Goal: Information Seeking & Learning: Learn about a topic

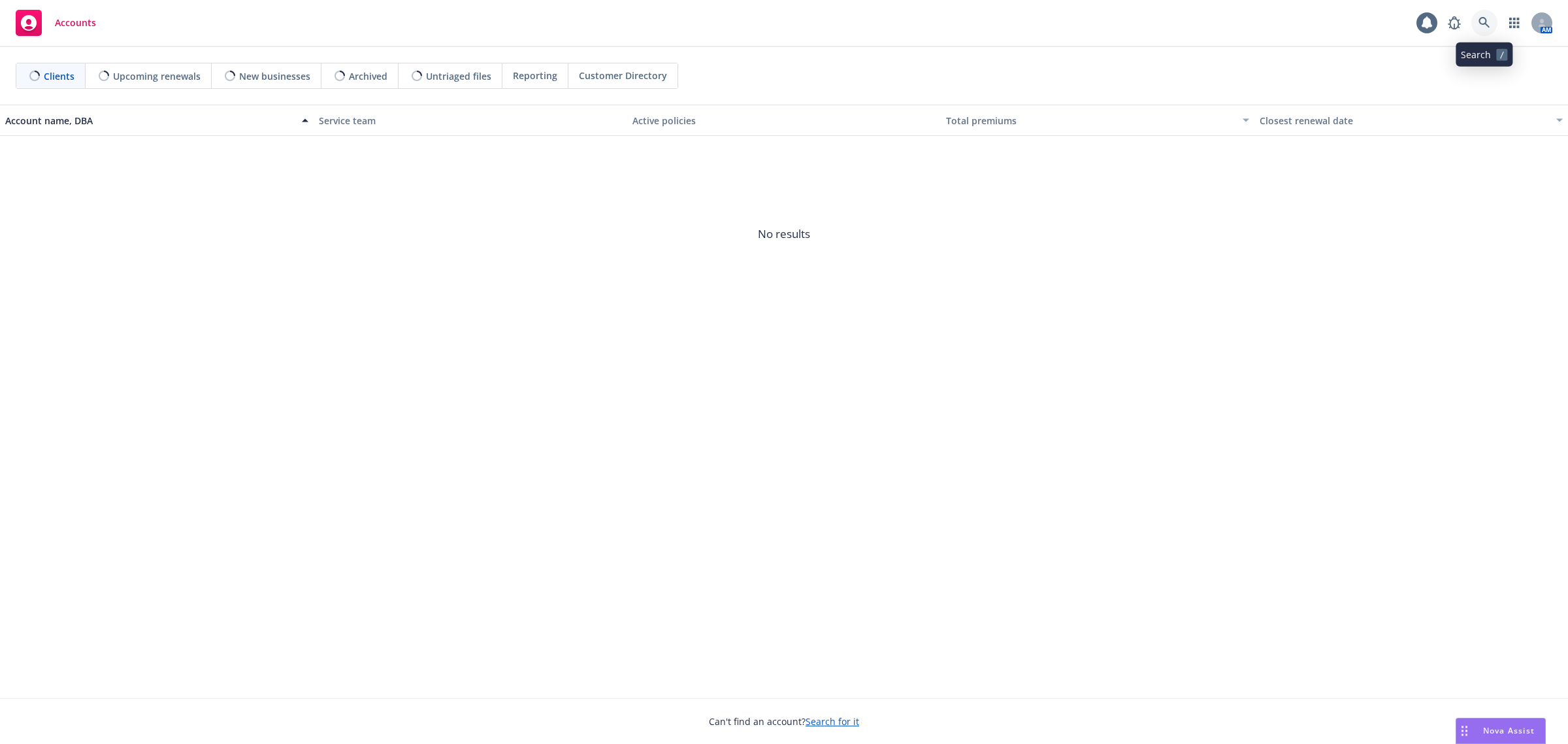
click at [1487, 23] on icon at bounding box center [1485, 22] width 12 height 12
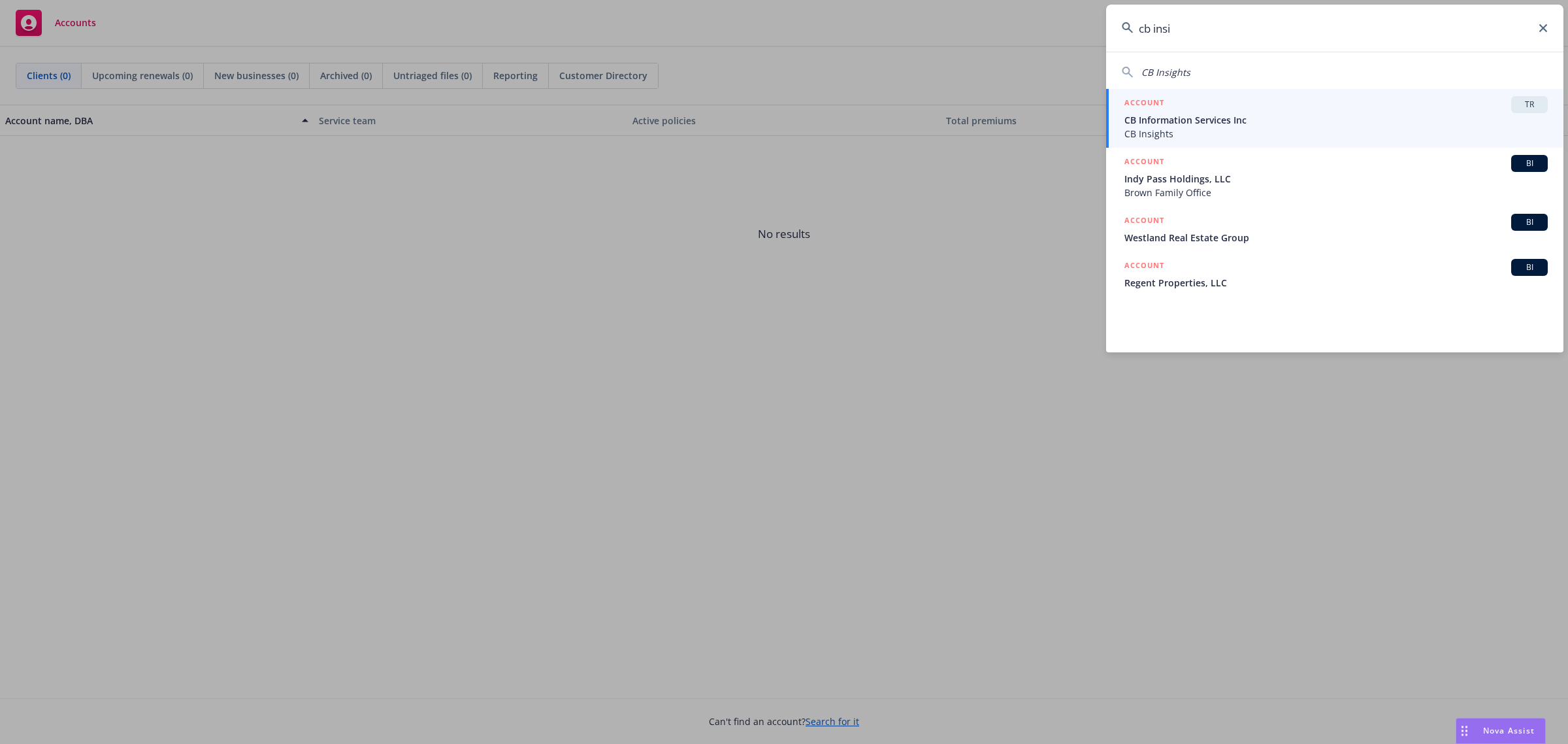
click at [1304, 66] on div "CB Insights" at bounding box center [1335, 72] width 426 height 14
type input "CB Insights"
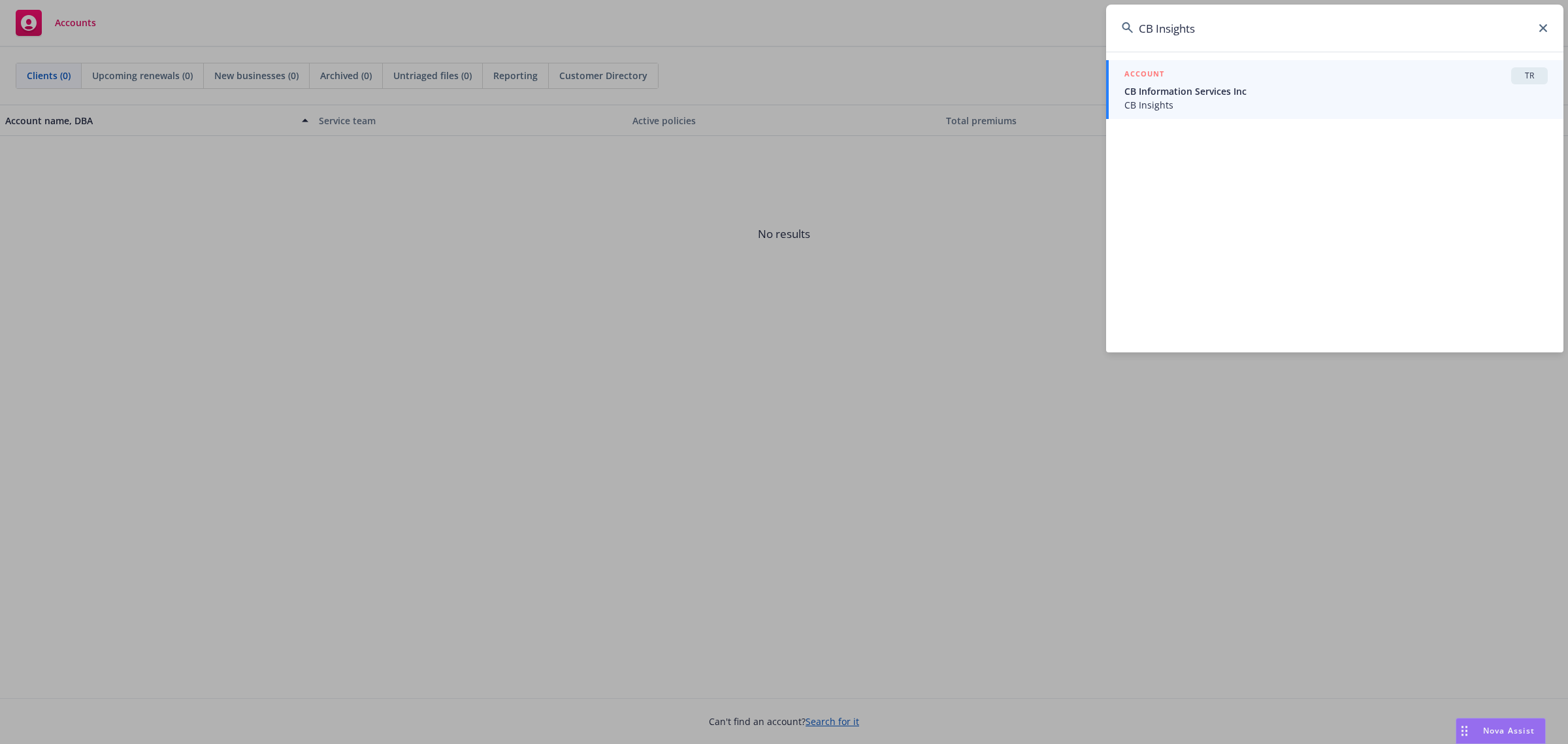
click at [1273, 84] on div "ACCOUNT TR" at bounding box center [1336, 76] width 424 height 17
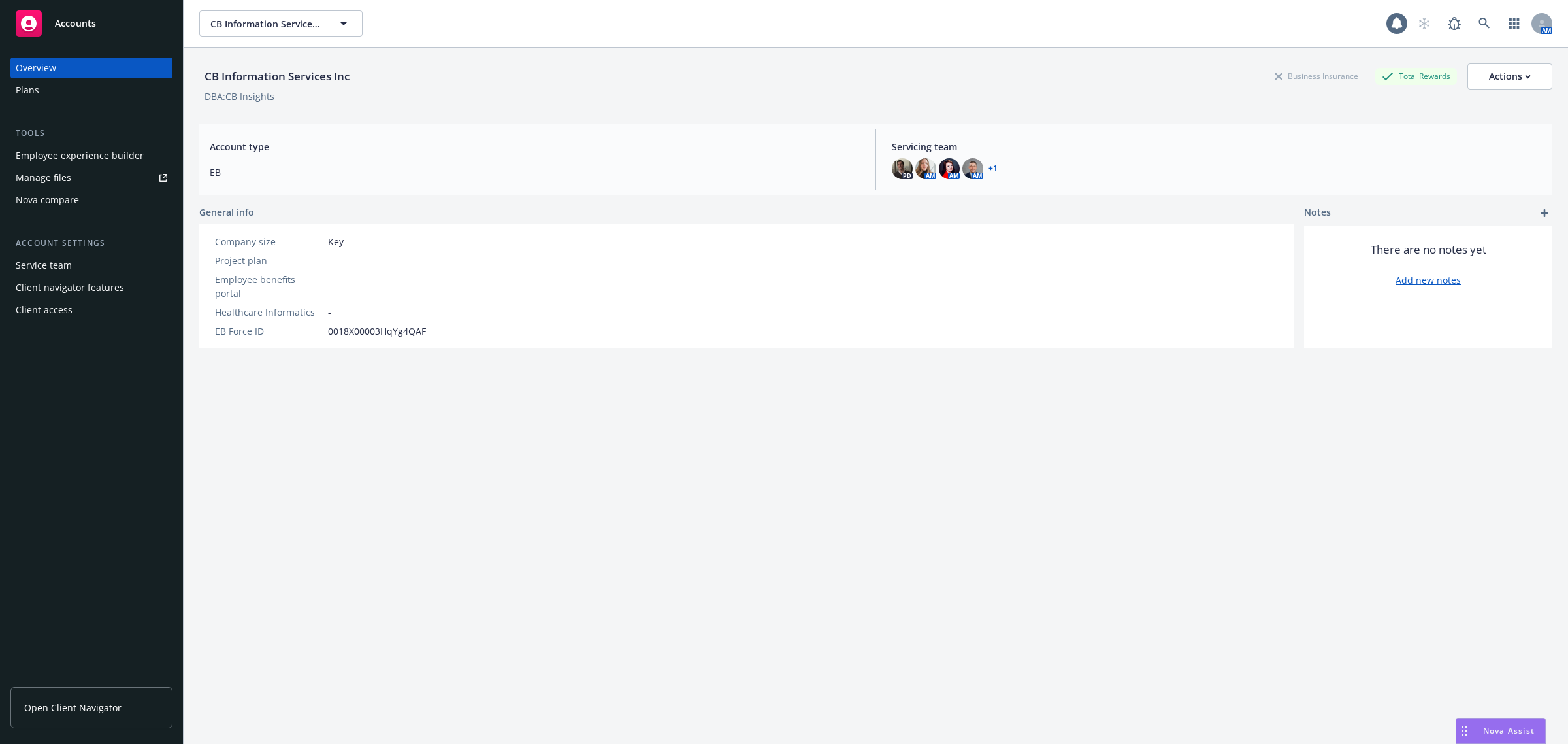
click at [119, 91] on div "Plans" at bounding box center [91, 90] width 151 height 21
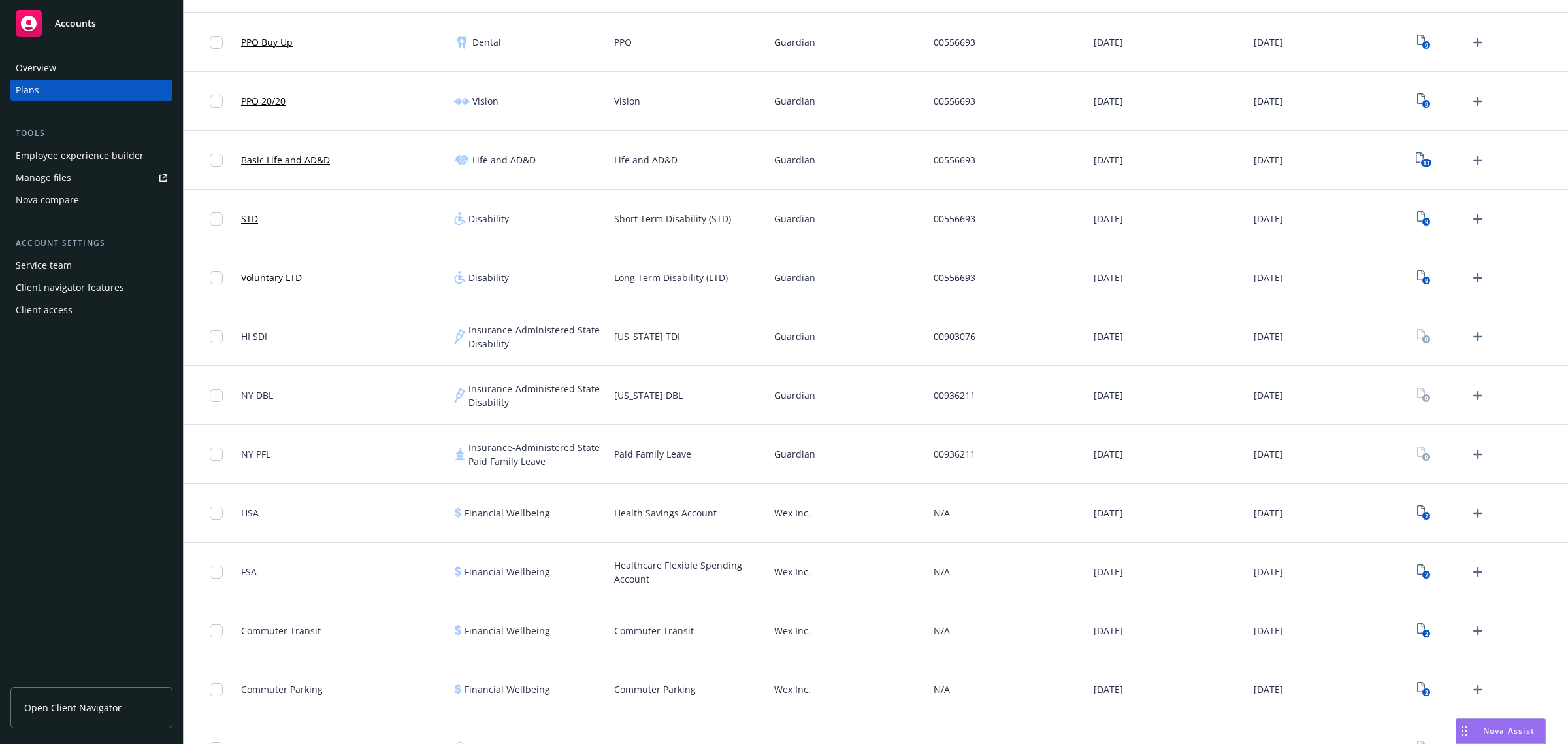
scroll to position [442, 0]
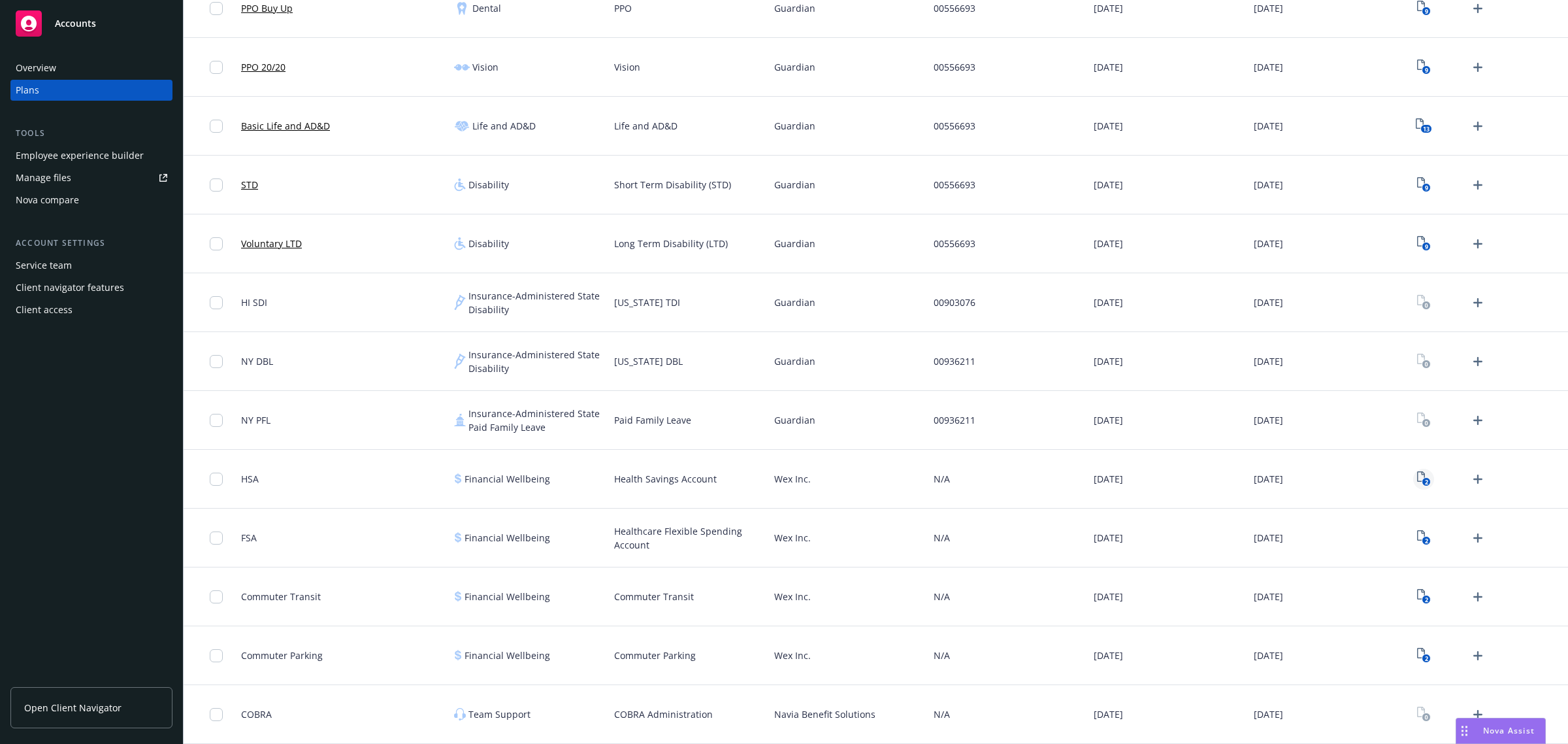
click at [1424, 481] on text "2" at bounding box center [1426, 482] width 3 height 8
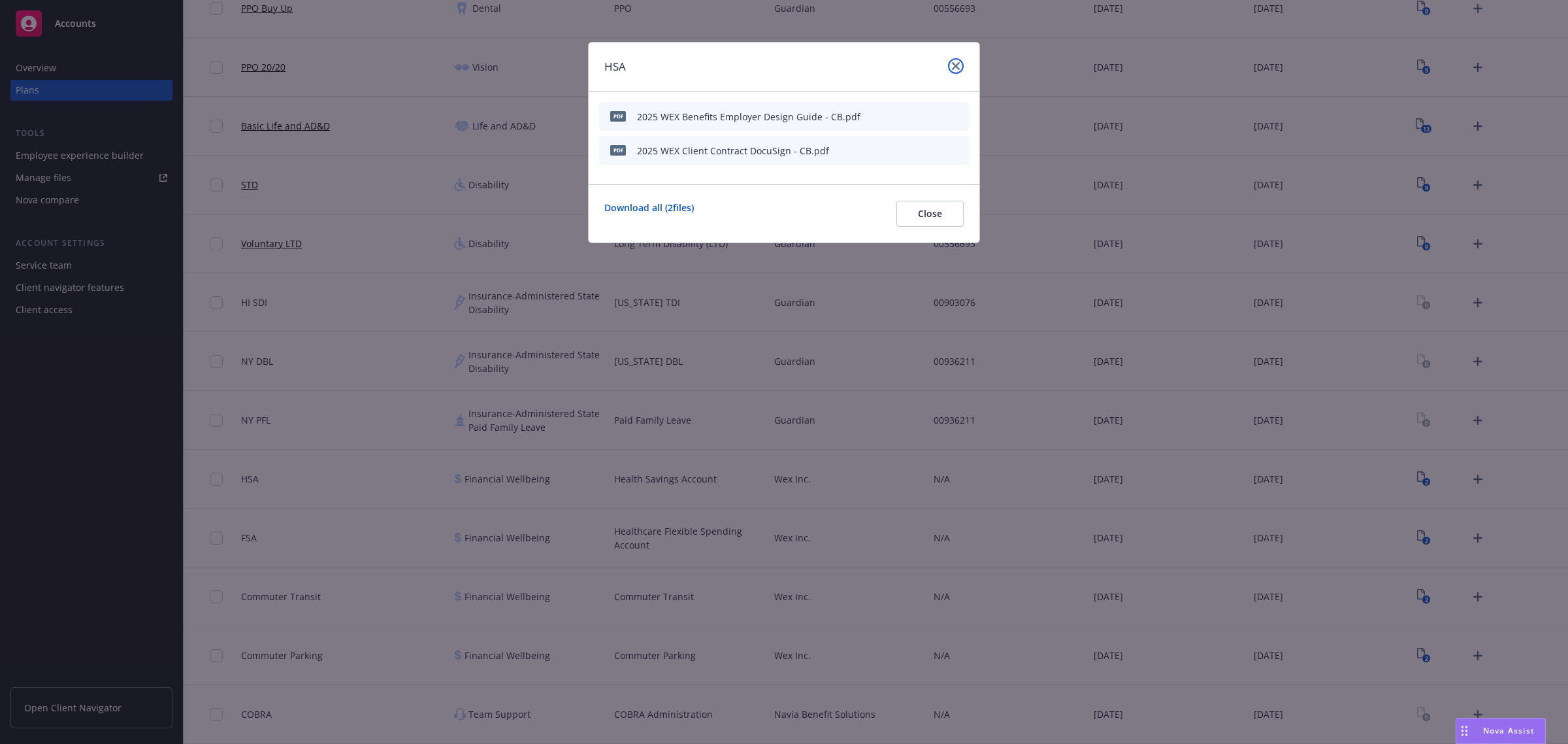
click at [949, 61] on link "close" at bounding box center [956, 66] width 16 height 16
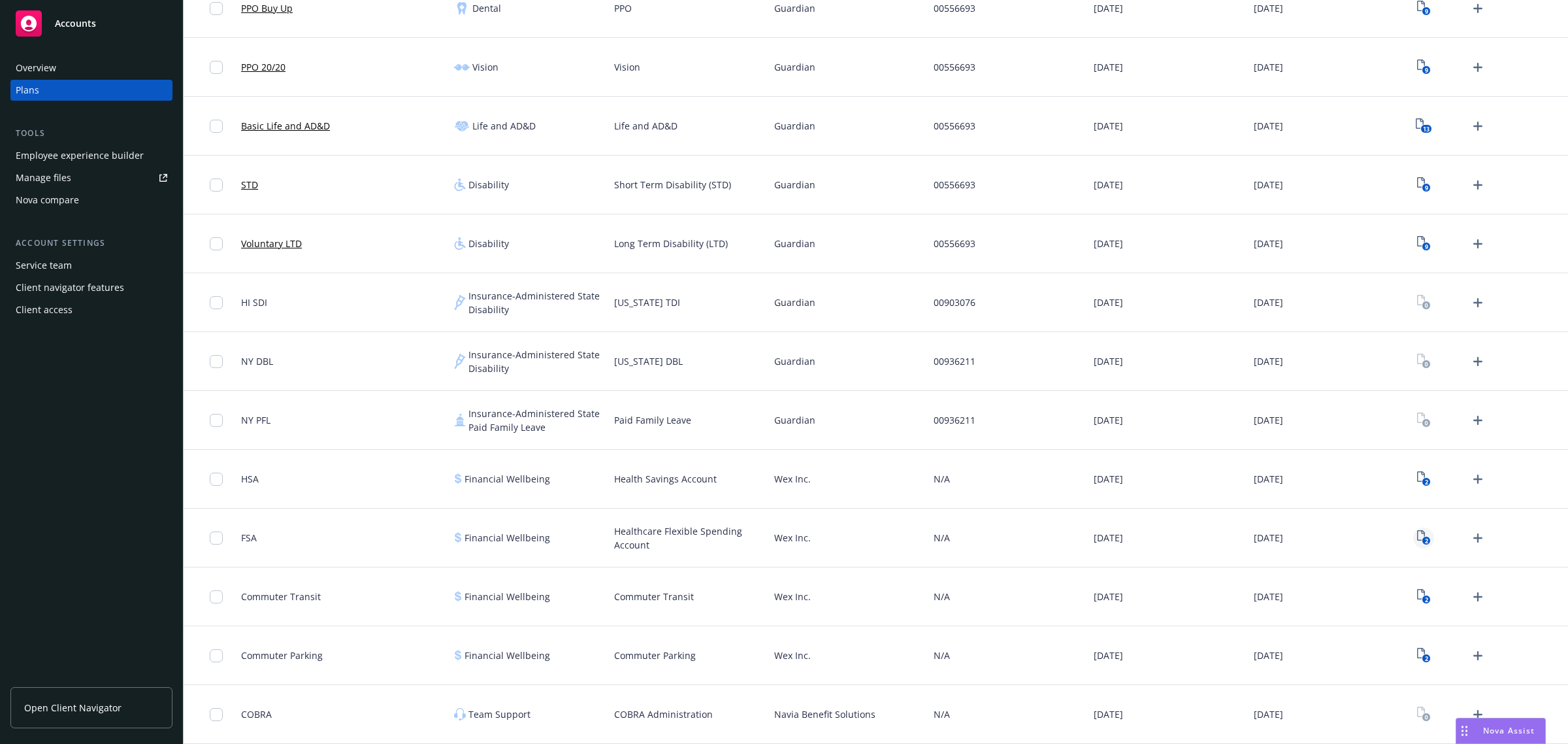
click at [1418, 535] on icon "2" at bounding box center [1424, 538] width 14 height 15
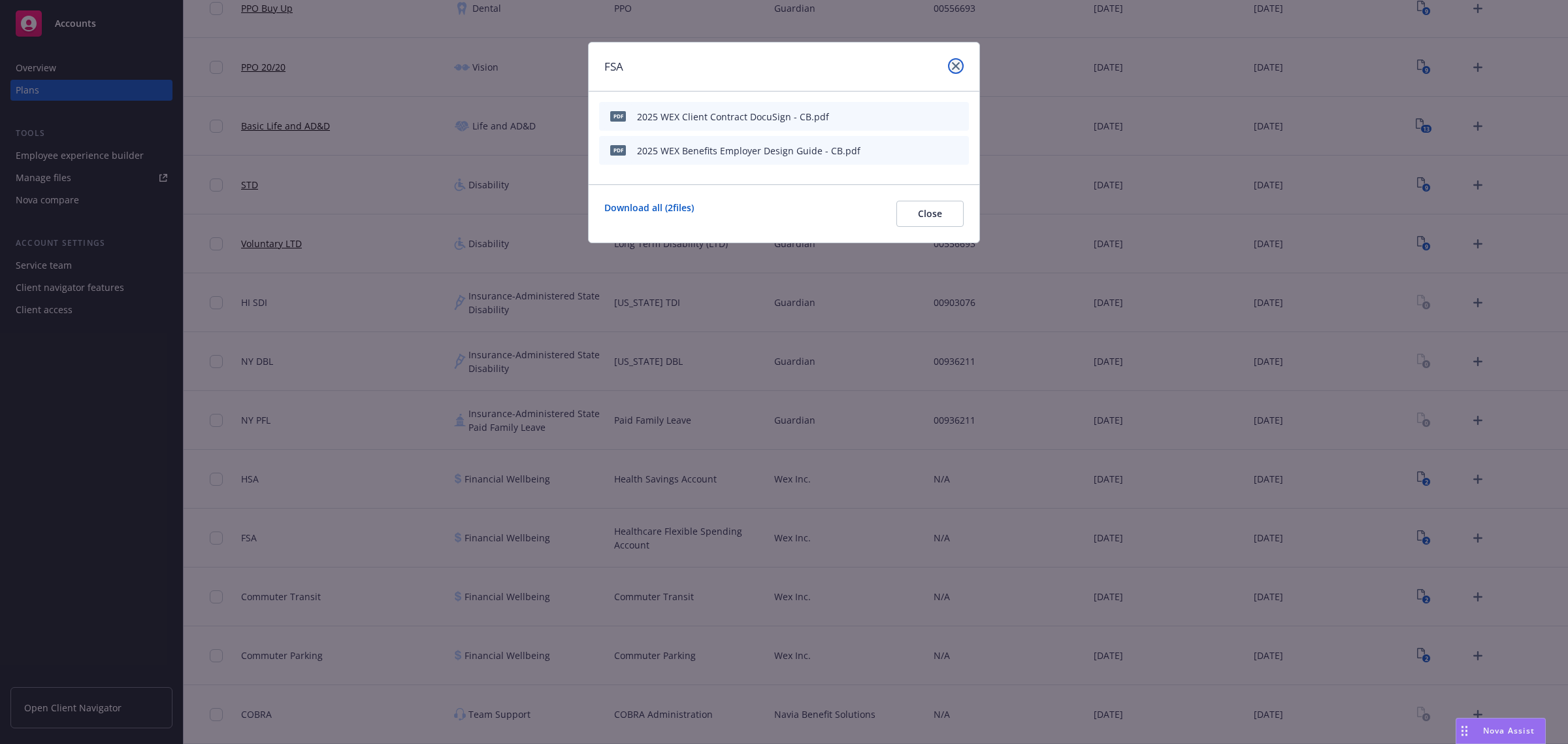
click at [954, 63] on icon "close" at bounding box center [956, 66] width 7 height 7
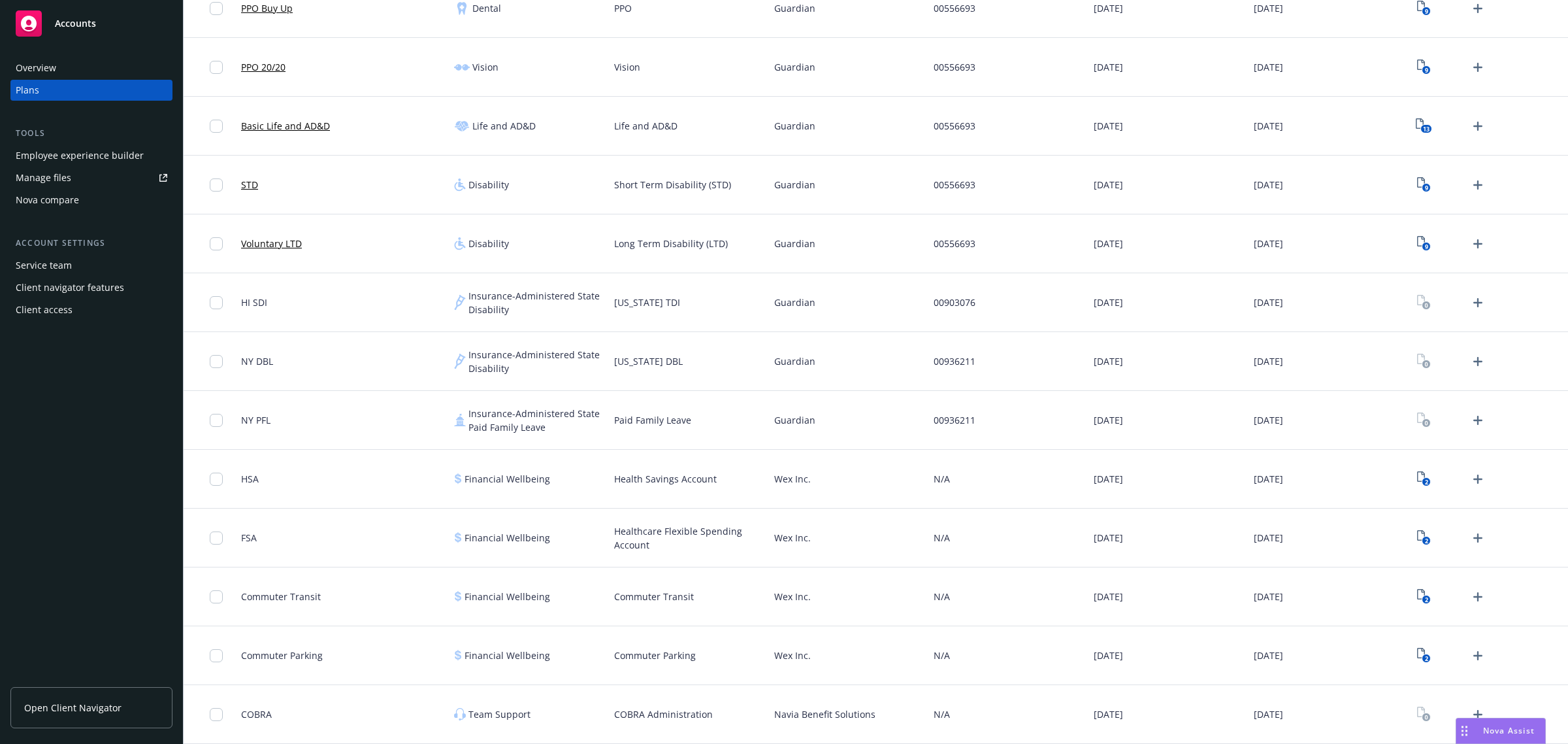
click at [103, 712] on span "Open Client Navigator" at bounding box center [72, 707] width 97 height 14
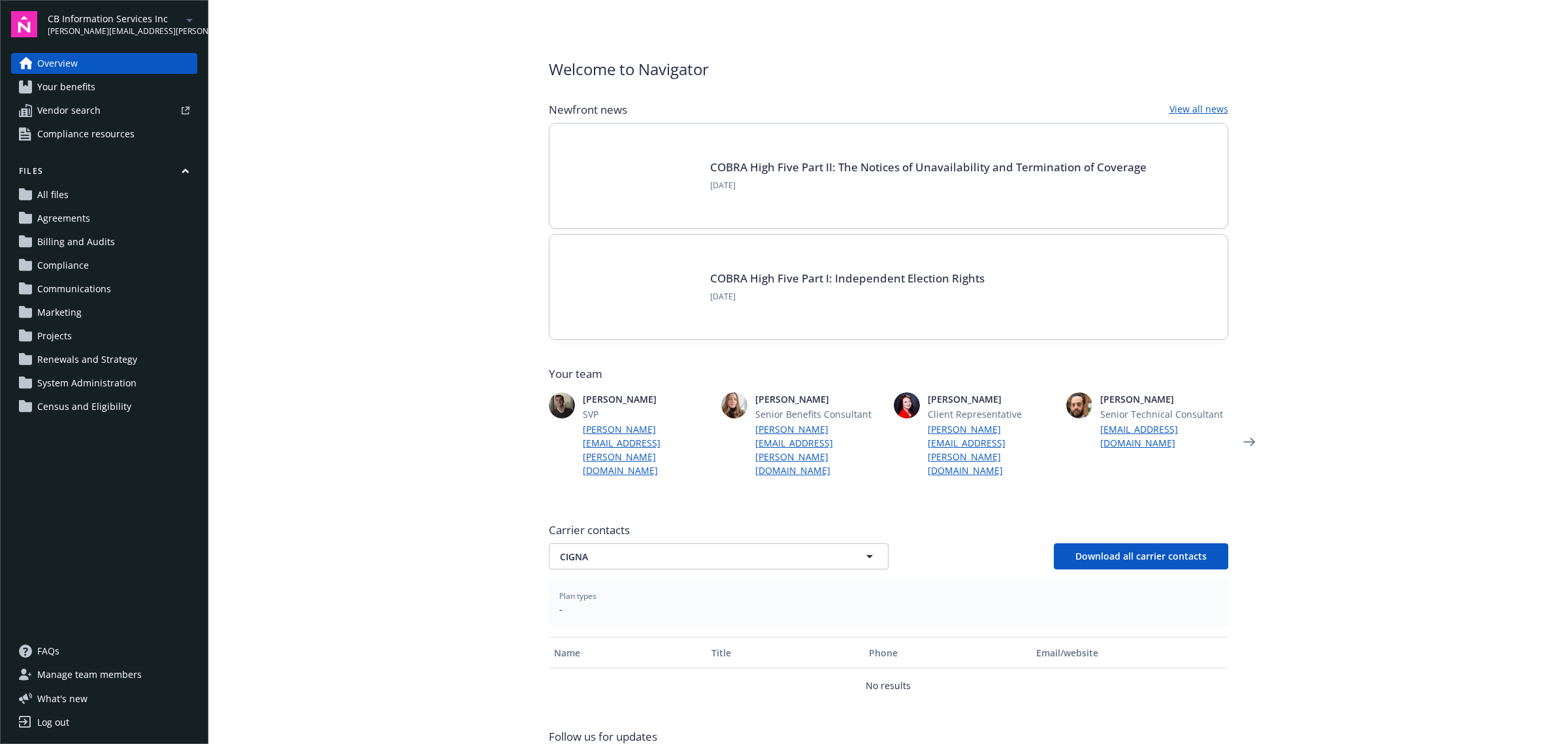
scroll to position [66, 0]
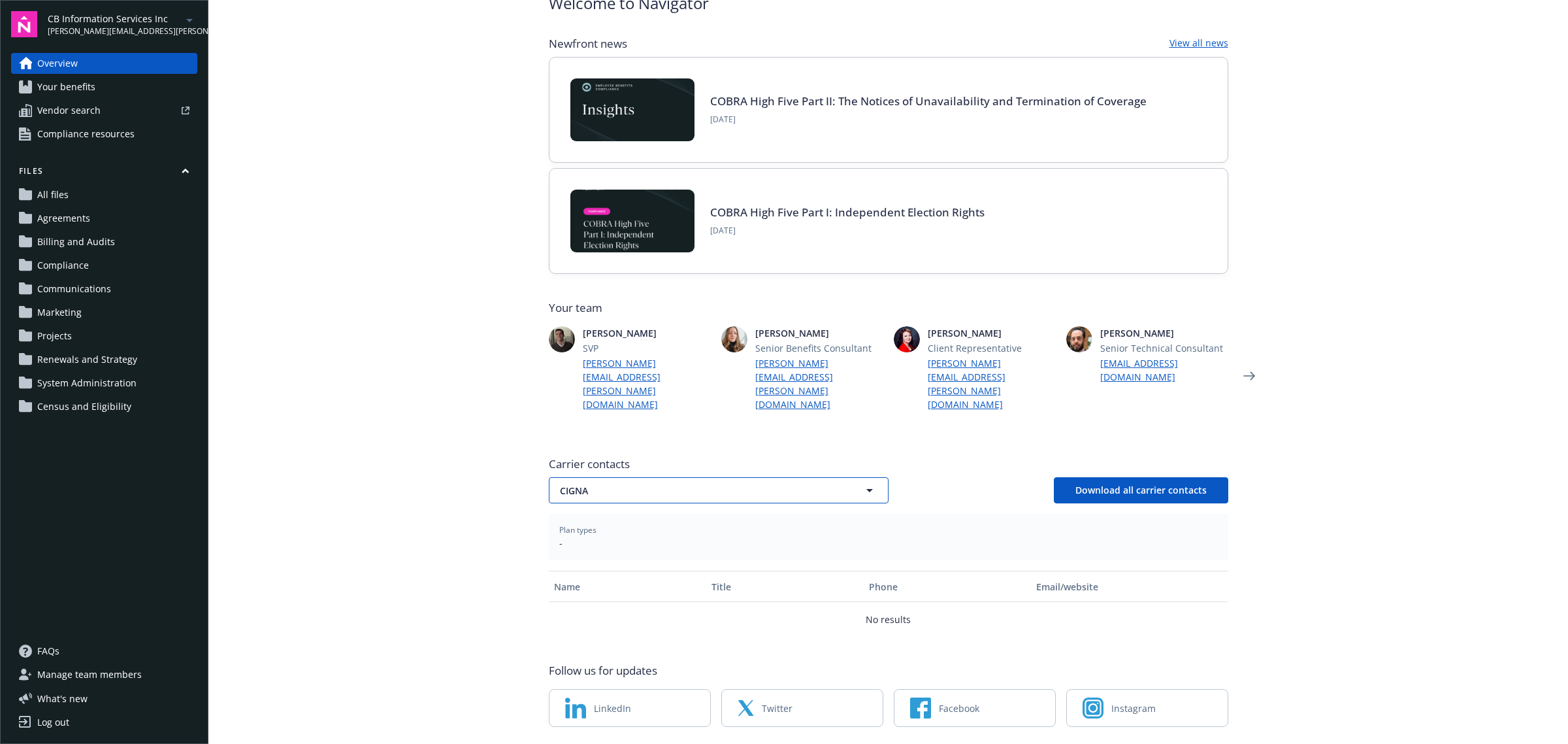
click at [678, 484] on span "CIGNA" at bounding box center [696, 490] width 272 height 14
click at [635, 546] on div "Guardian" at bounding box center [719, 564] width 337 height 35
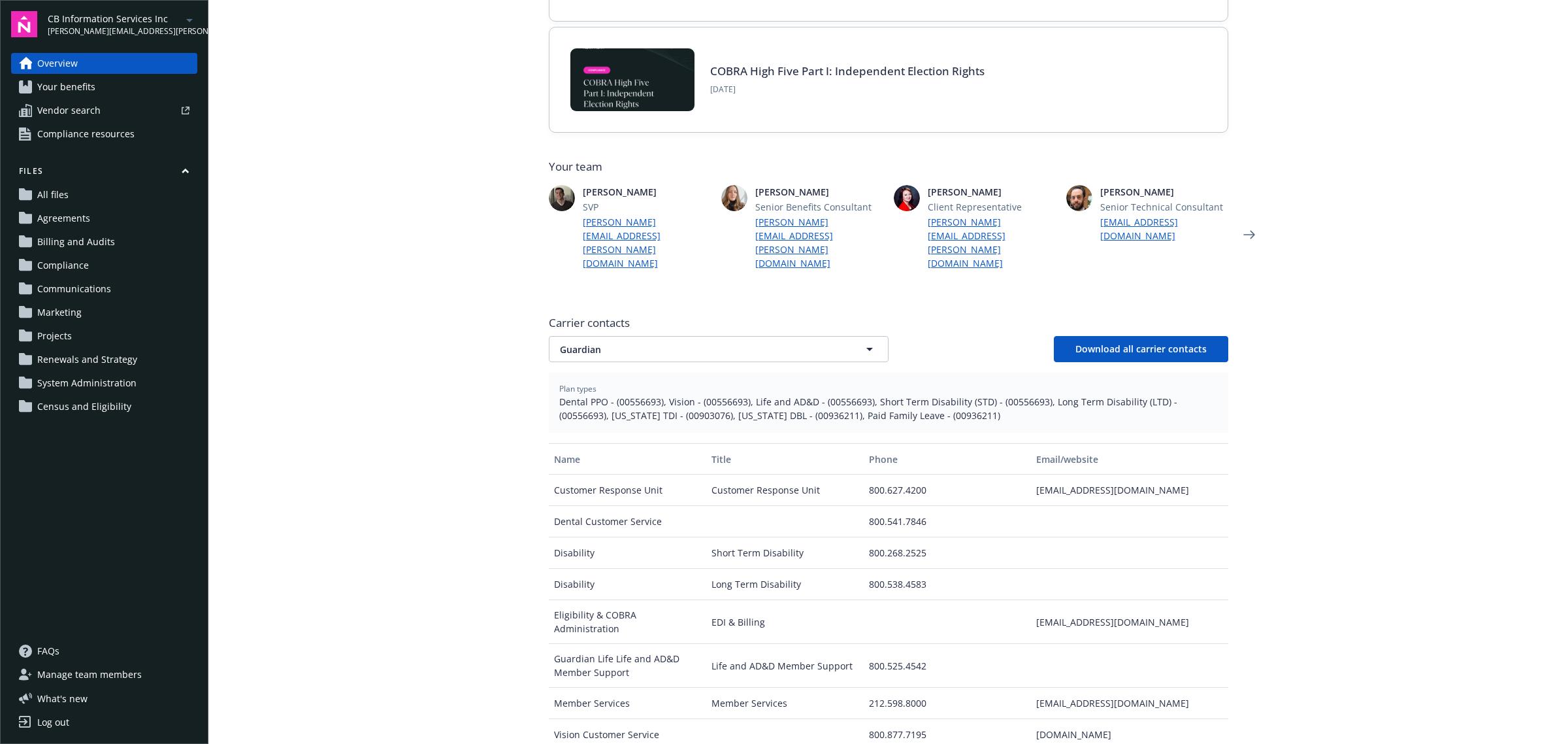
scroll to position [229, 0]
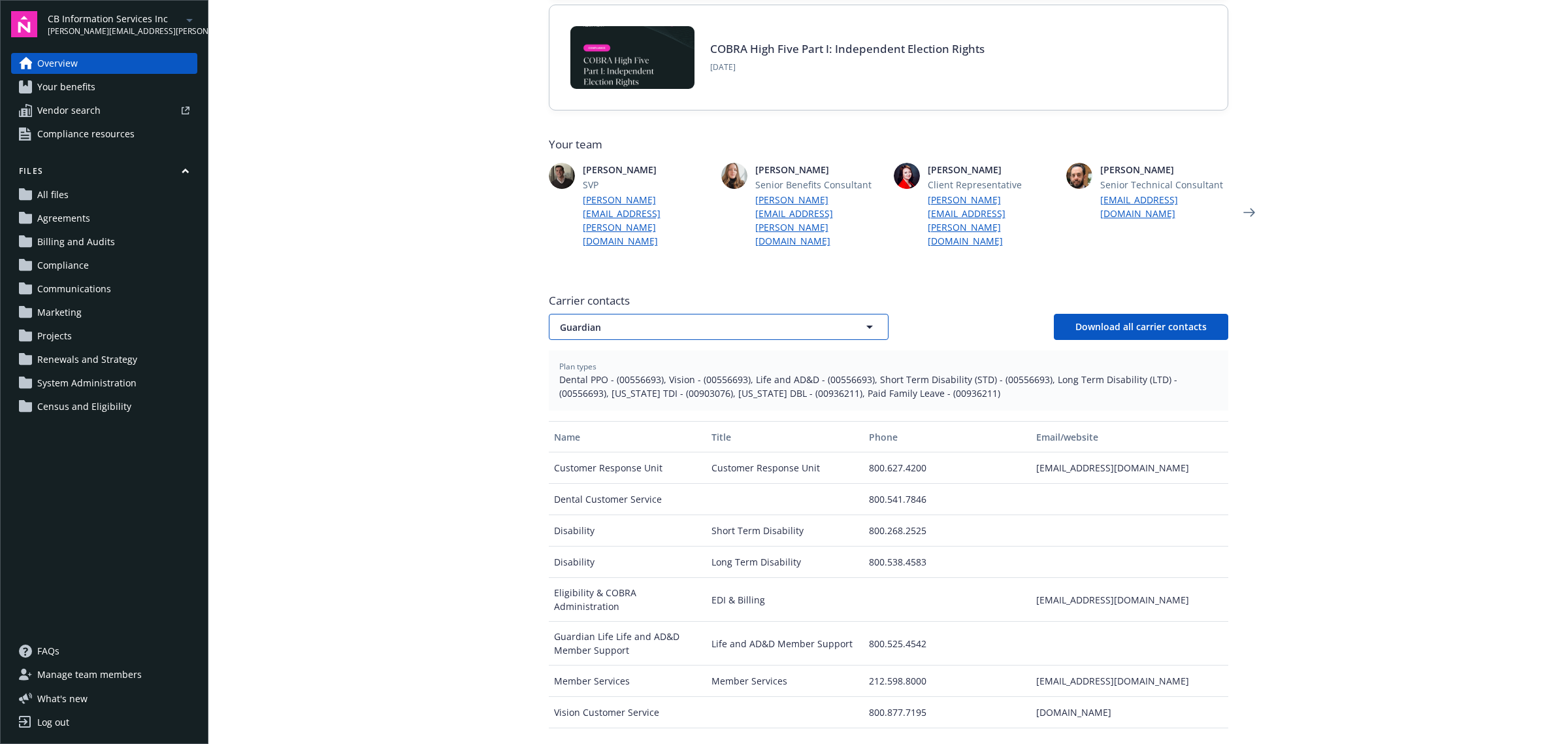
click at [607, 320] on span "Guardian" at bounding box center [696, 327] width 272 height 14
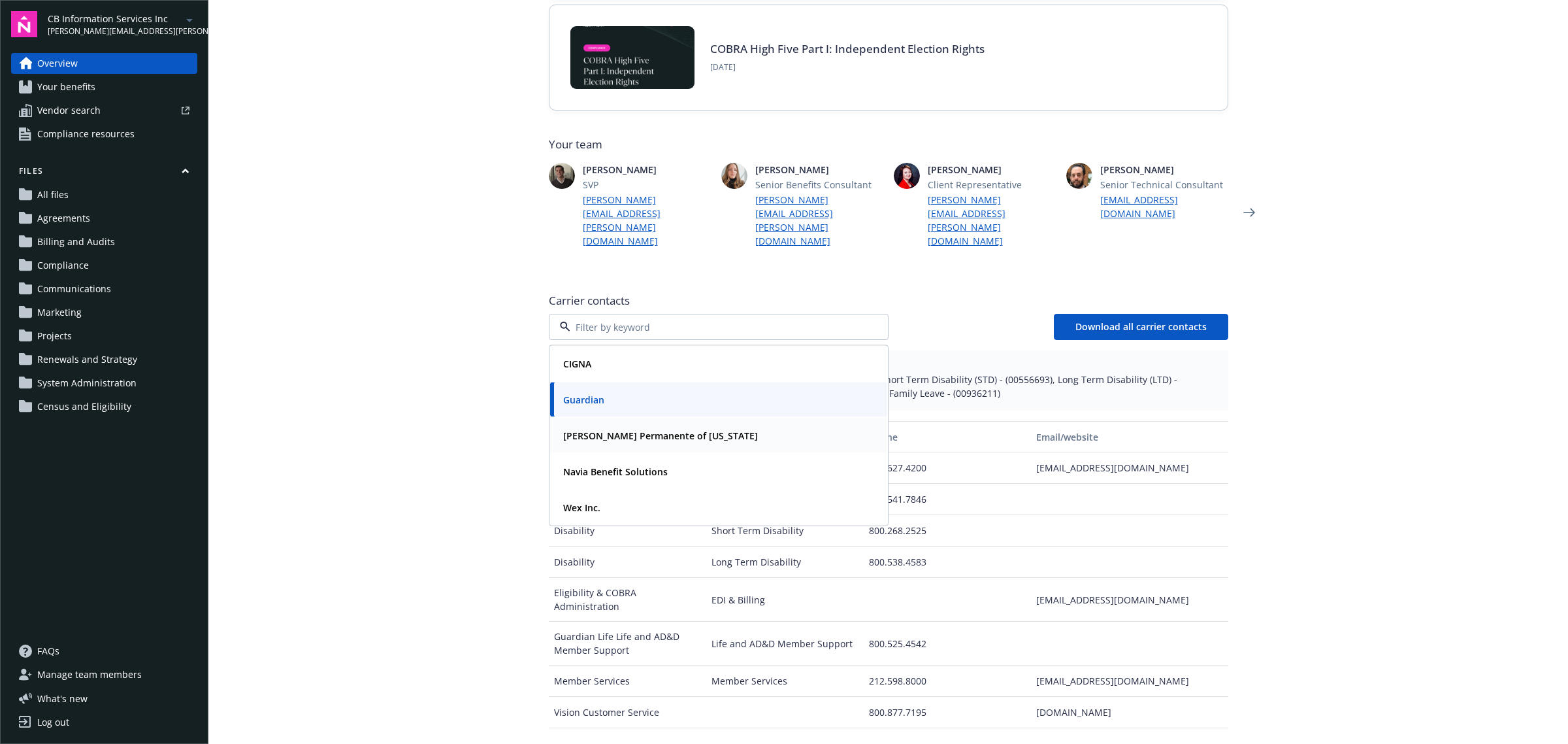
click at [602, 430] on strong "[PERSON_NAME] Permanente of [US_STATE]" at bounding box center [661, 436] width 194 height 12
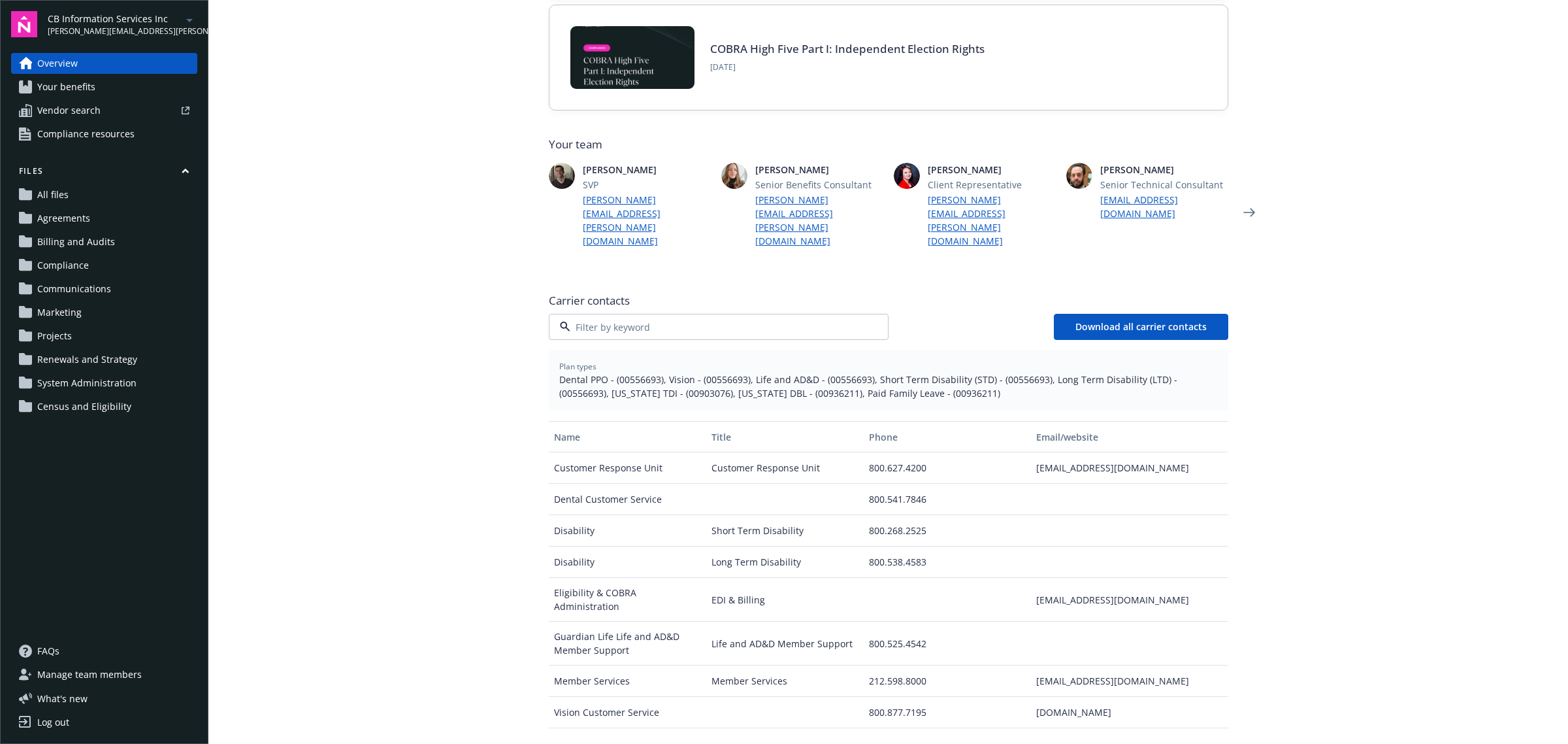
scroll to position [66, 0]
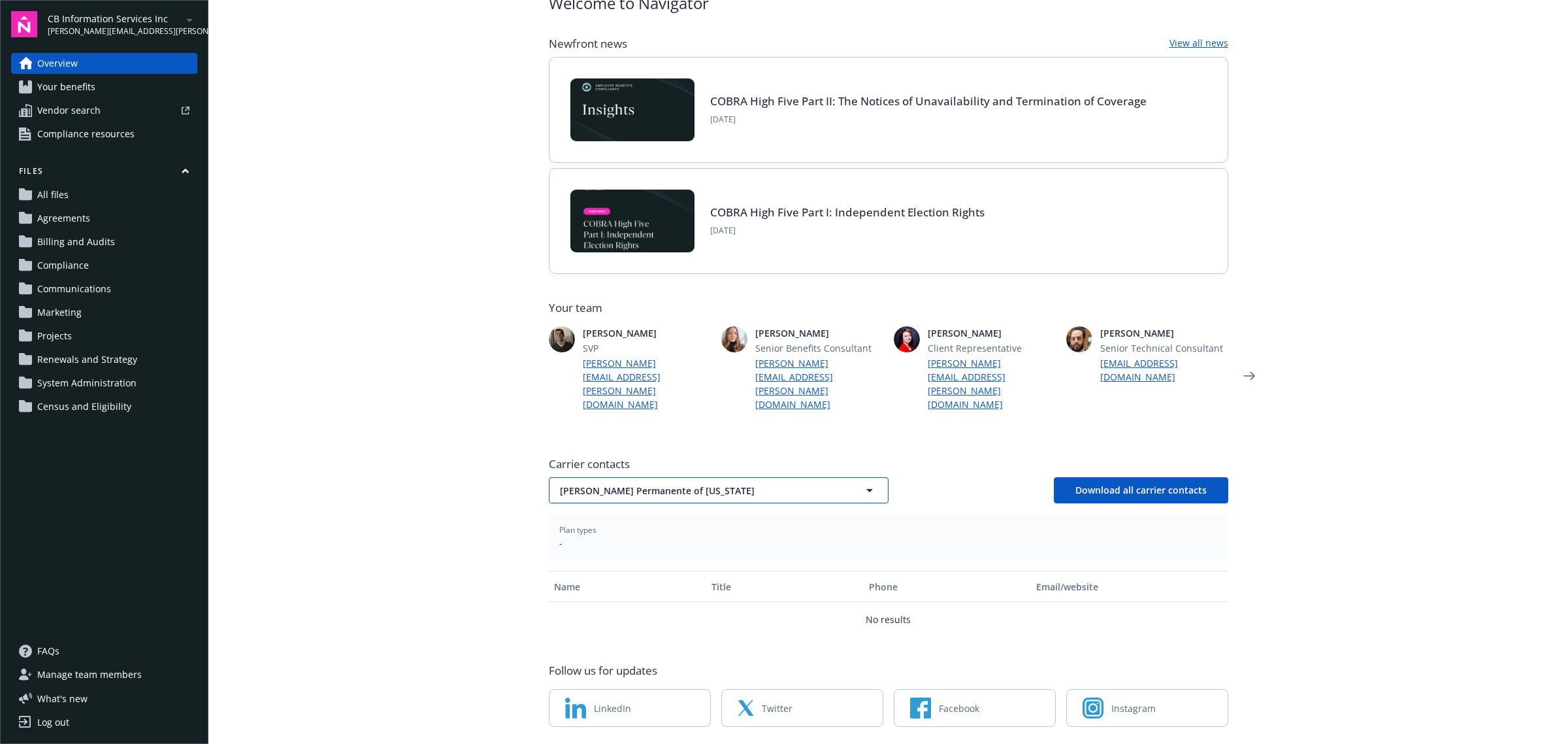
click at [617, 484] on span "[PERSON_NAME] Permanente of [US_STATE]" at bounding box center [696, 490] width 272 height 14
click at [593, 629] on strong "Navia Benefit Solutions" at bounding box center [616, 635] width 105 height 12
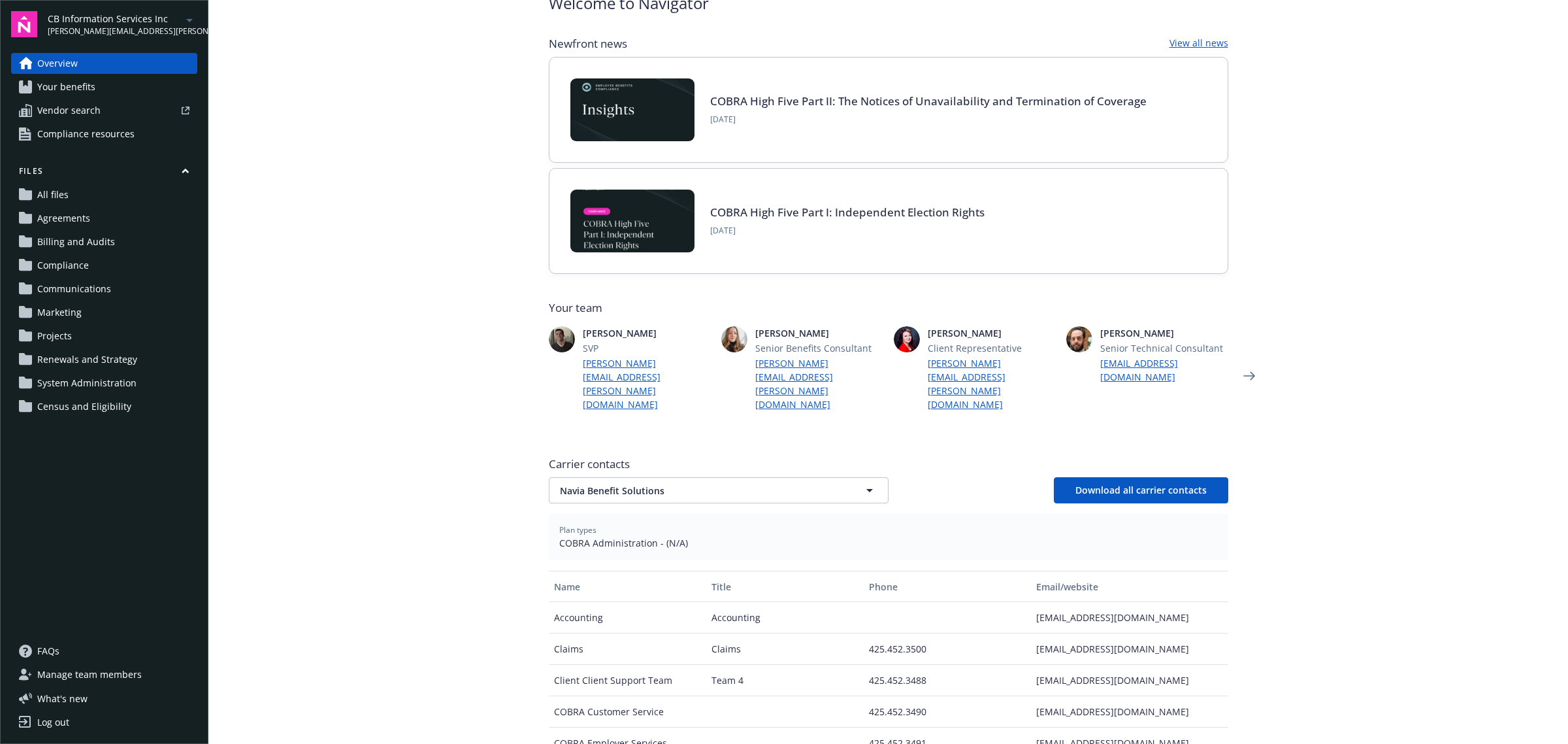
scroll to position [148, 0]
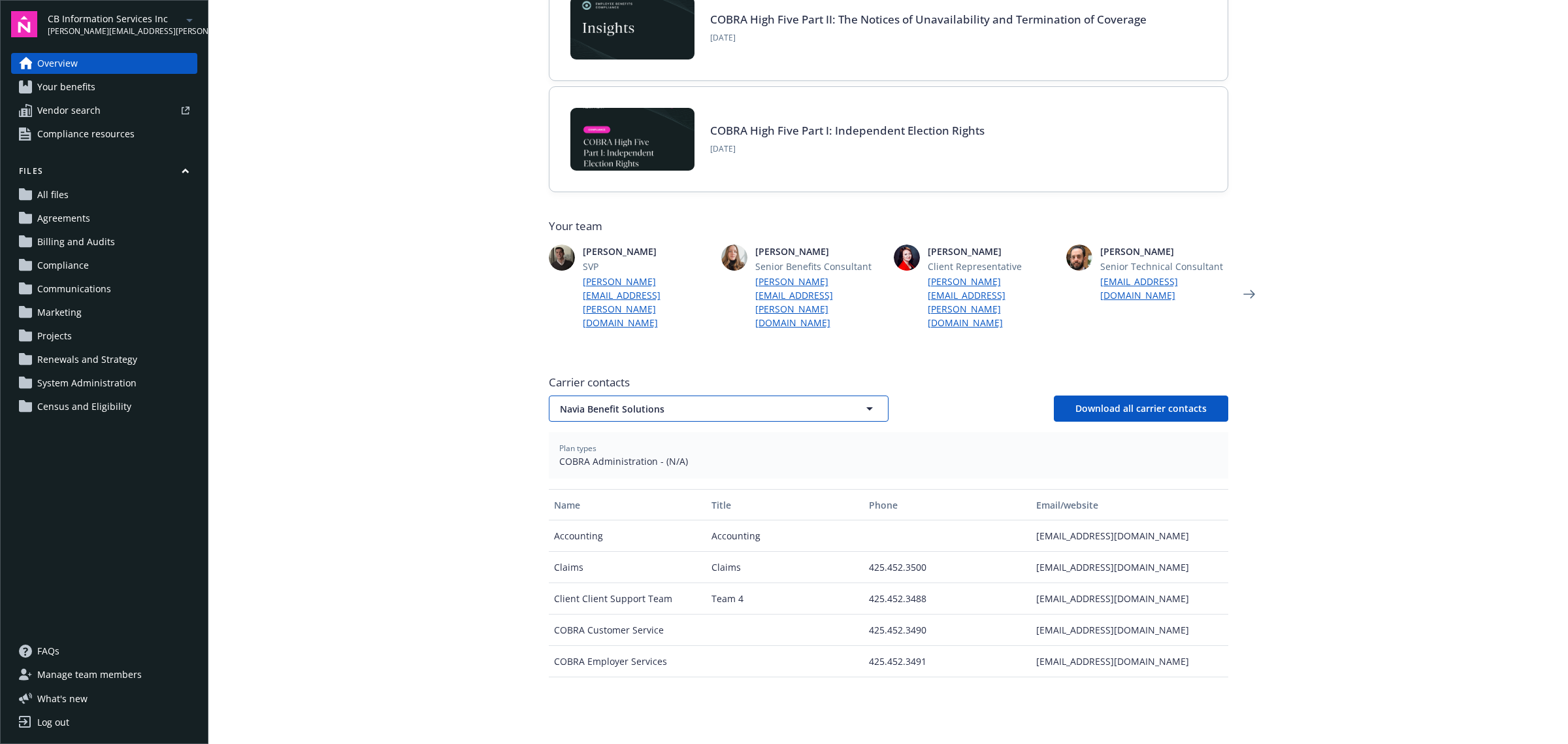
click at [628, 396] on button "Navia Benefit Solutions" at bounding box center [719, 408] width 340 height 26
click at [599, 580] on div "Wex Inc." at bounding box center [719, 589] width 322 height 19
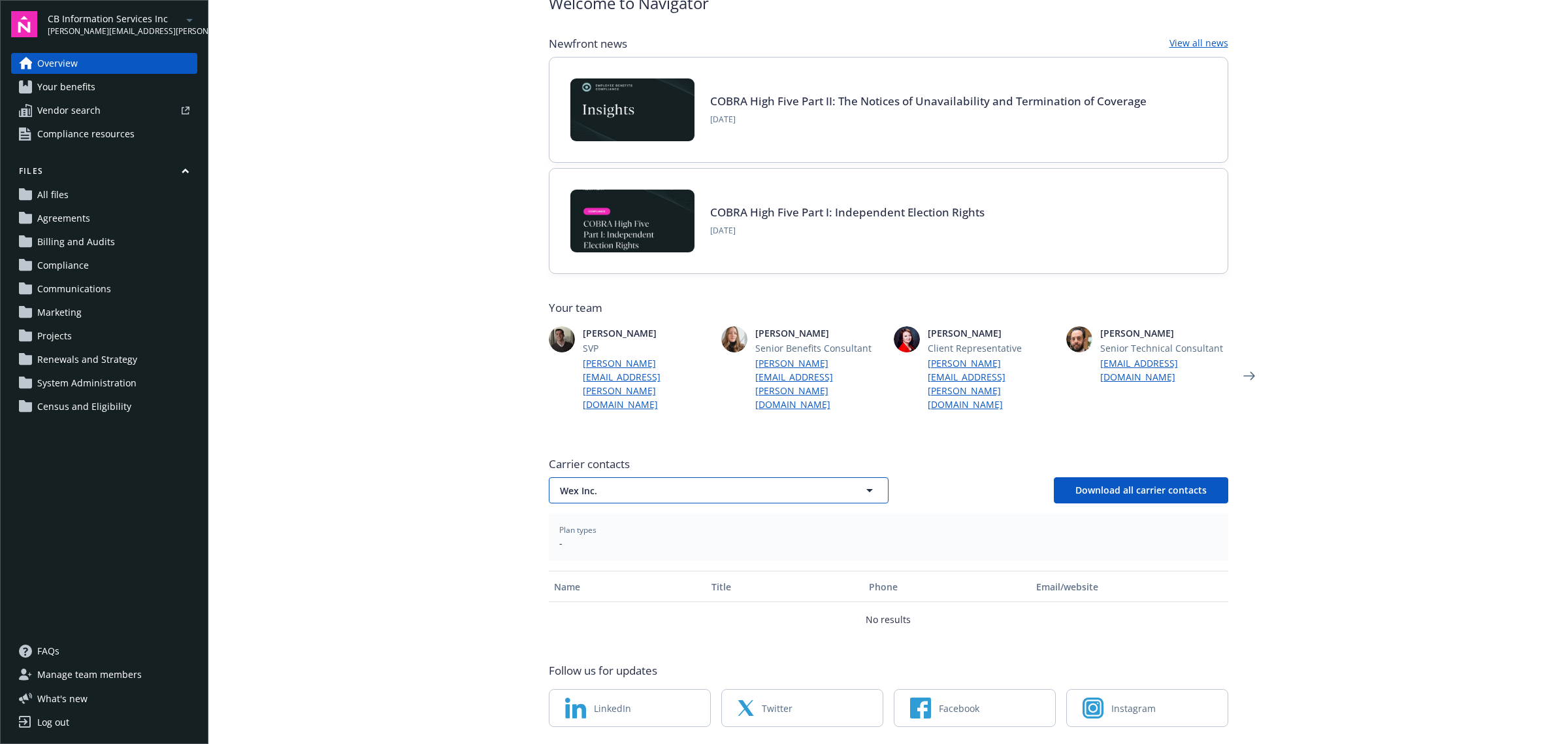
click at [605, 484] on span "Wex Inc." at bounding box center [696, 490] width 272 height 14
click at [600, 510] on div "CIGNA" at bounding box center [719, 527] width 337 height 35
click at [641, 477] on button "CIGNA" at bounding box center [719, 490] width 340 height 26
click at [620, 554] on div "Guardian" at bounding box center [719, 563] width 322 height 19
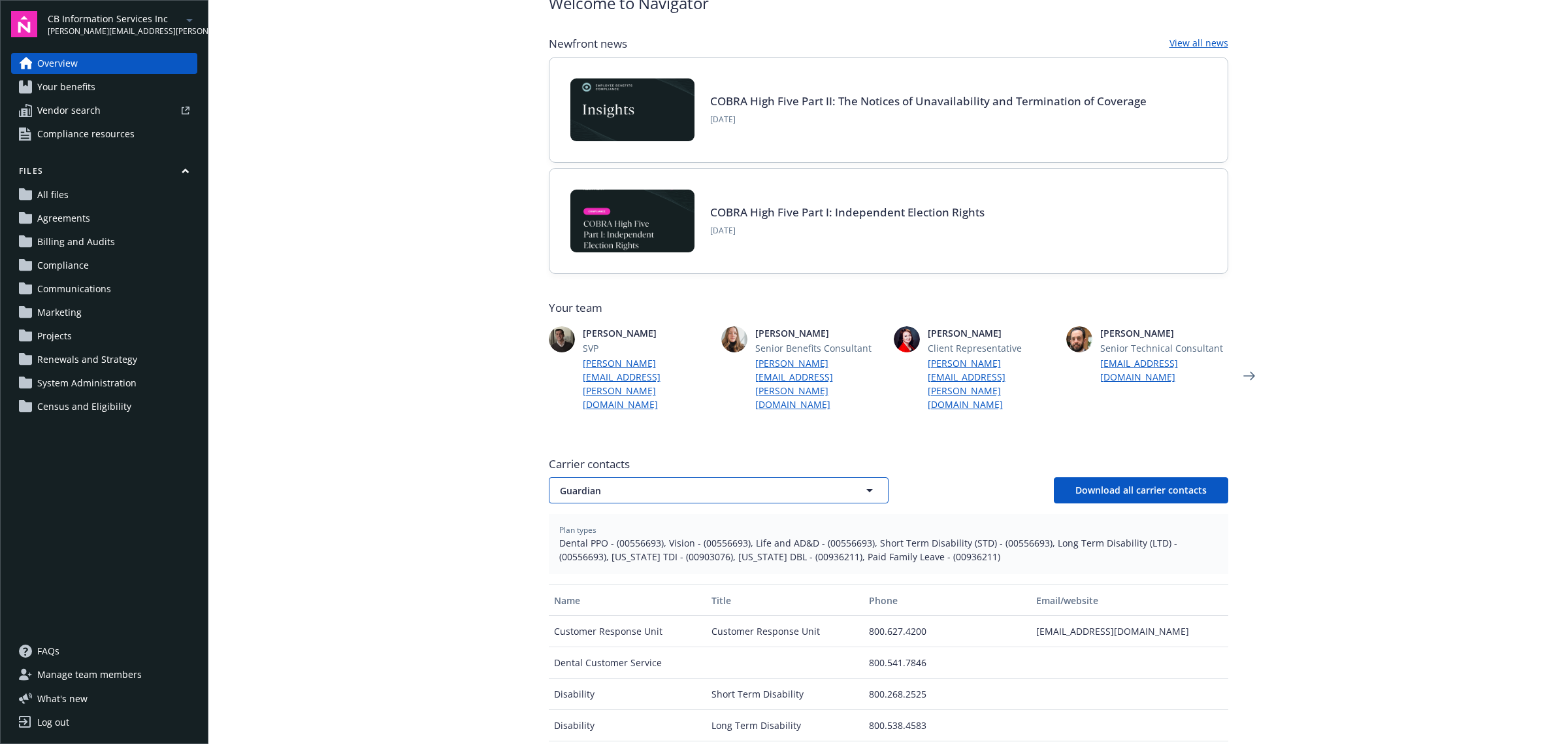
click at [622, 477] on button "Guardian" at bounding box center [719, 490] width 340 height 26
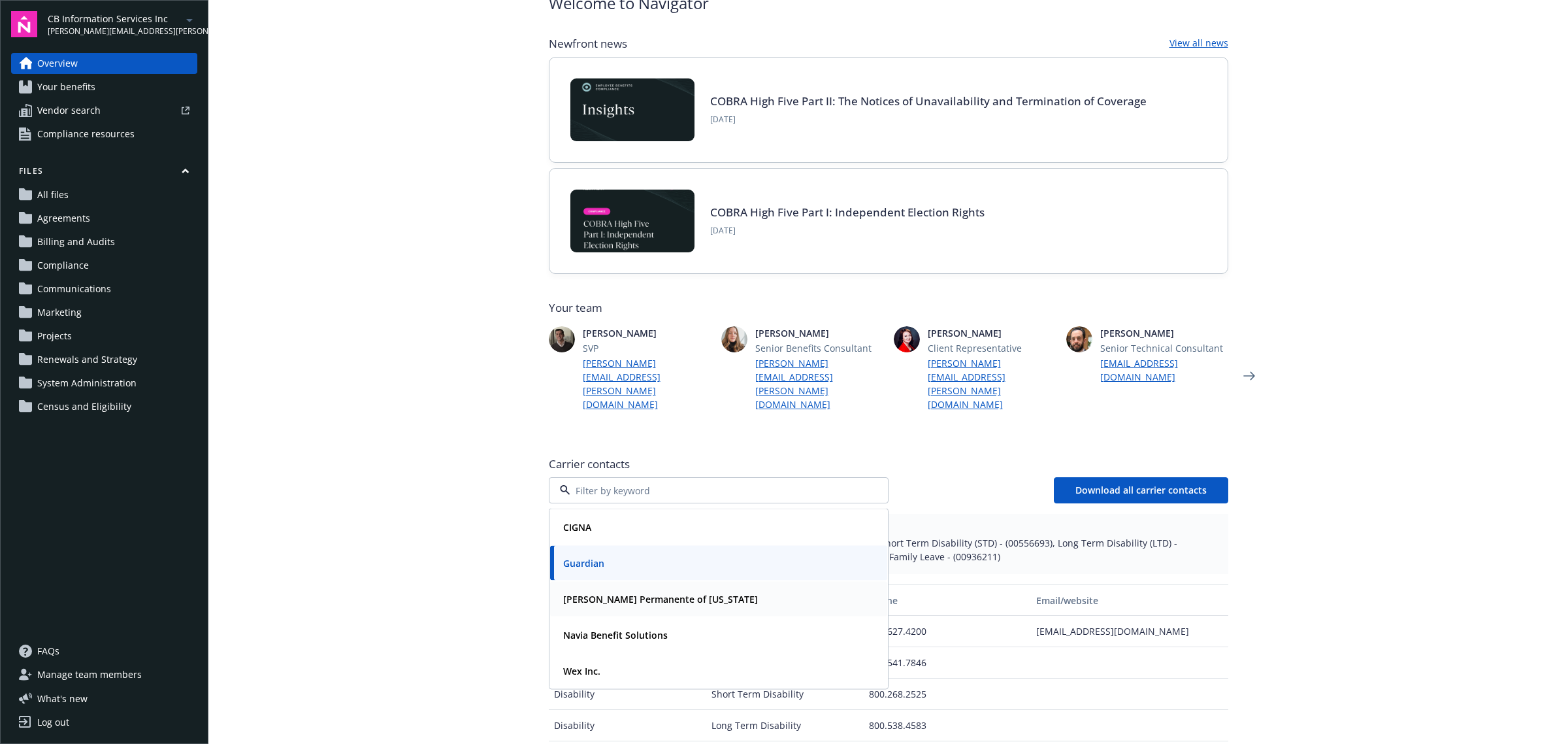
click at [609, 593] on strong "[PERSON_NAME] Permanente of [US_STATE]" at bounding box center [661, 599] width 194 height 12
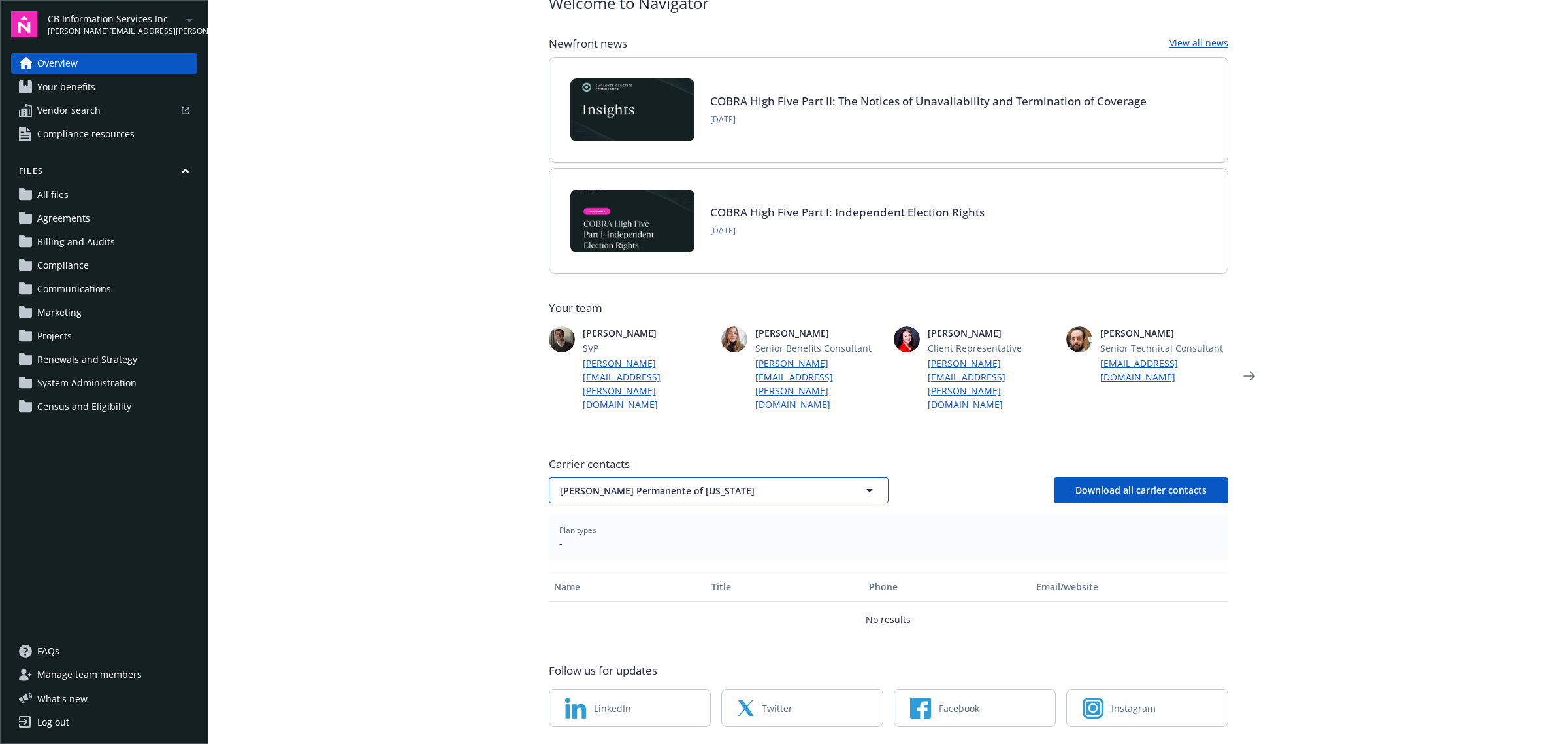
click at [615, 484] on span "[PERSON_NAME] Permanente of [US_STATE]" at bounding box center [696, 490] width 272 height 14
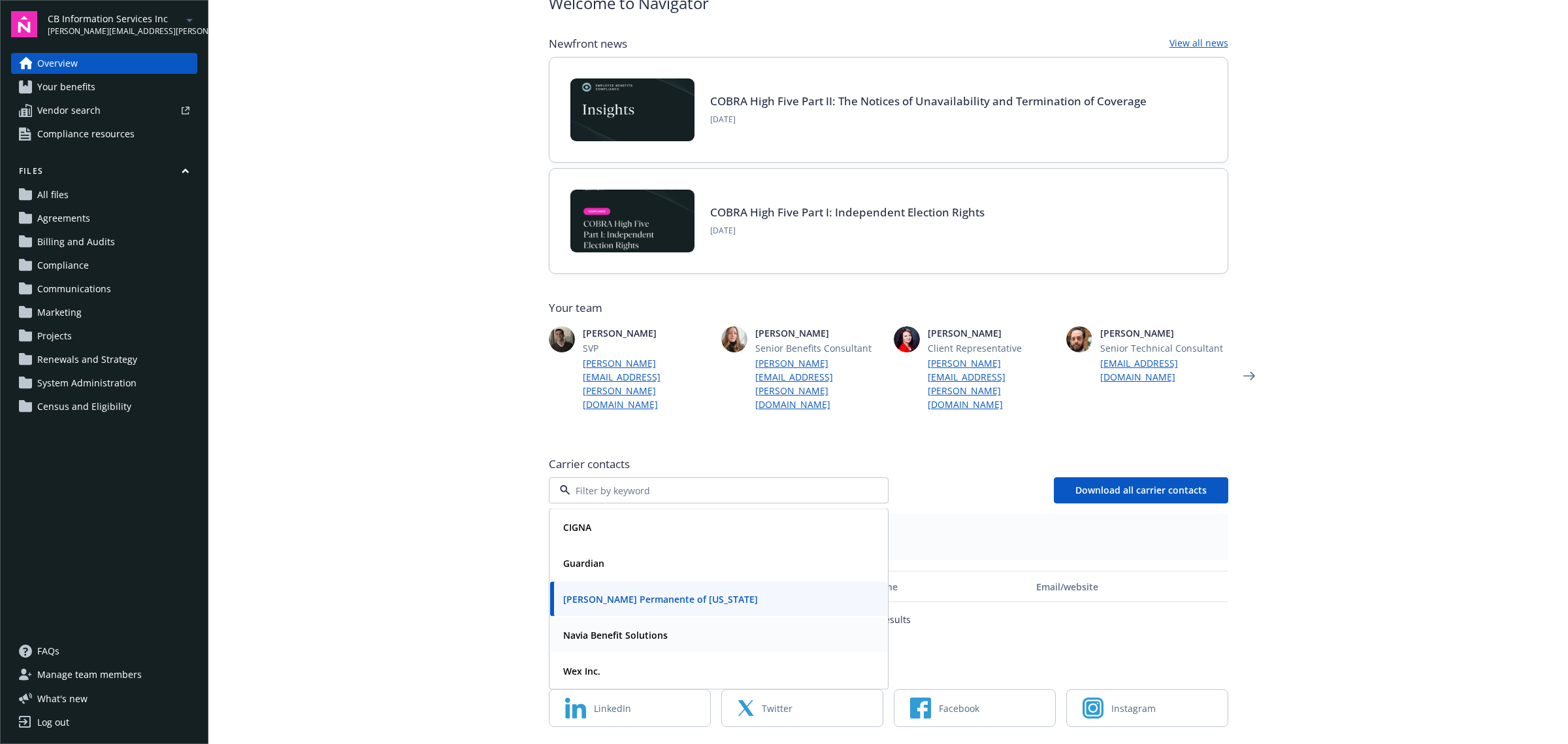
click at [607, 626] on div "Navia Benefit Solutions" at bounding box center [614, 635] width 112 height 19
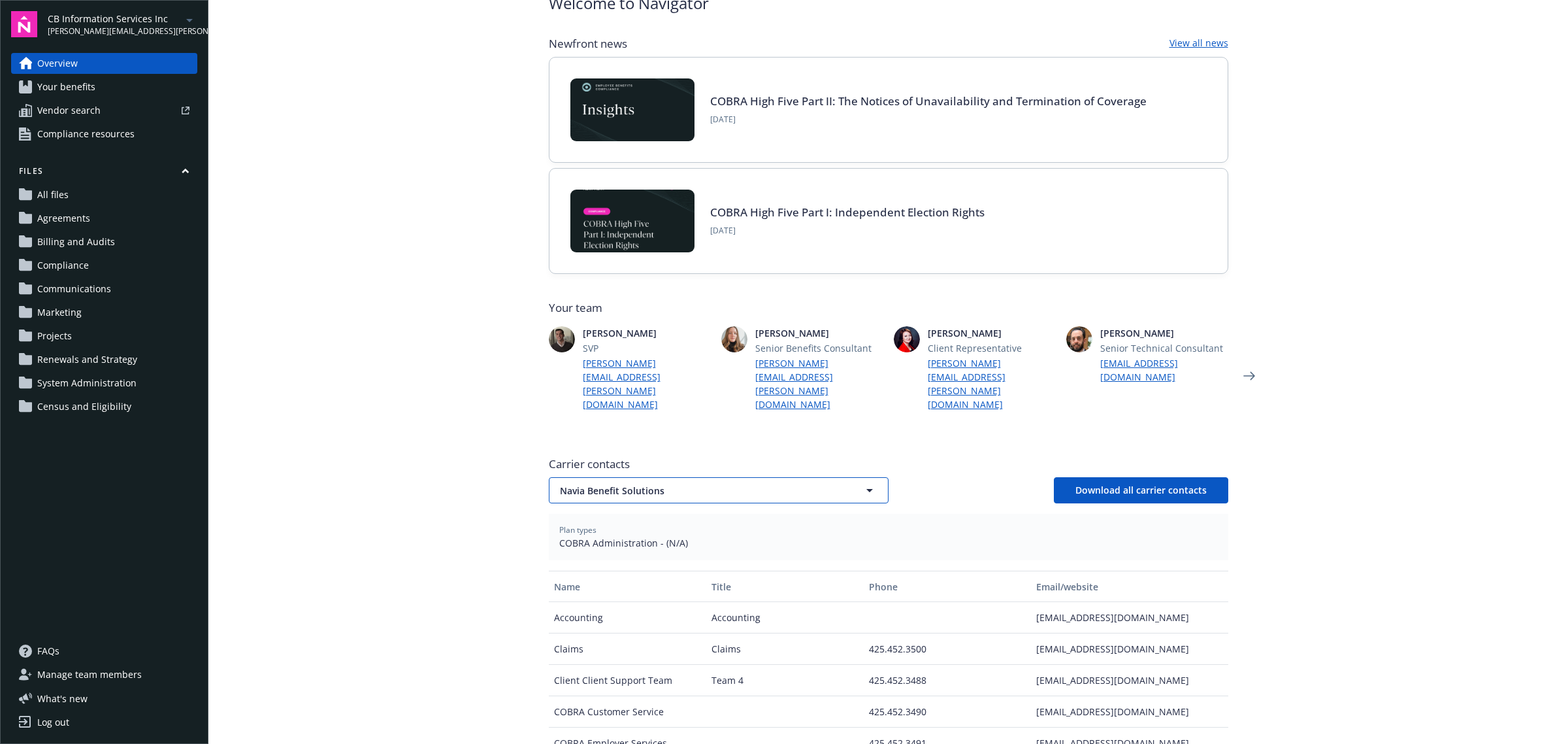
click at [628, 484] on span "Navia Benefit Solutions" at bounding box center [696, 490] width 272 height 14
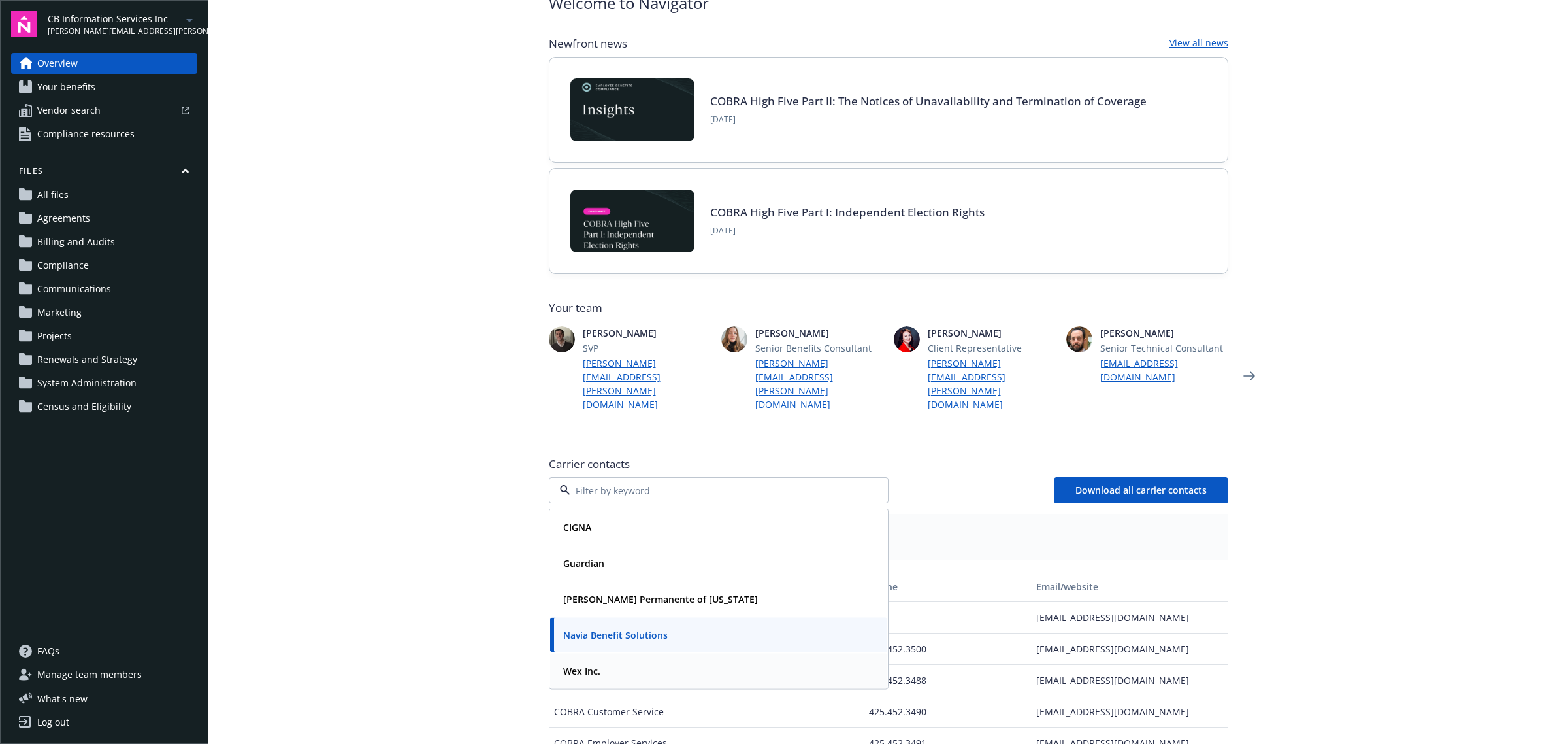
click at [625, 662] on div "Wex Inc." at bounding box center [719, 671] width 322 height 19
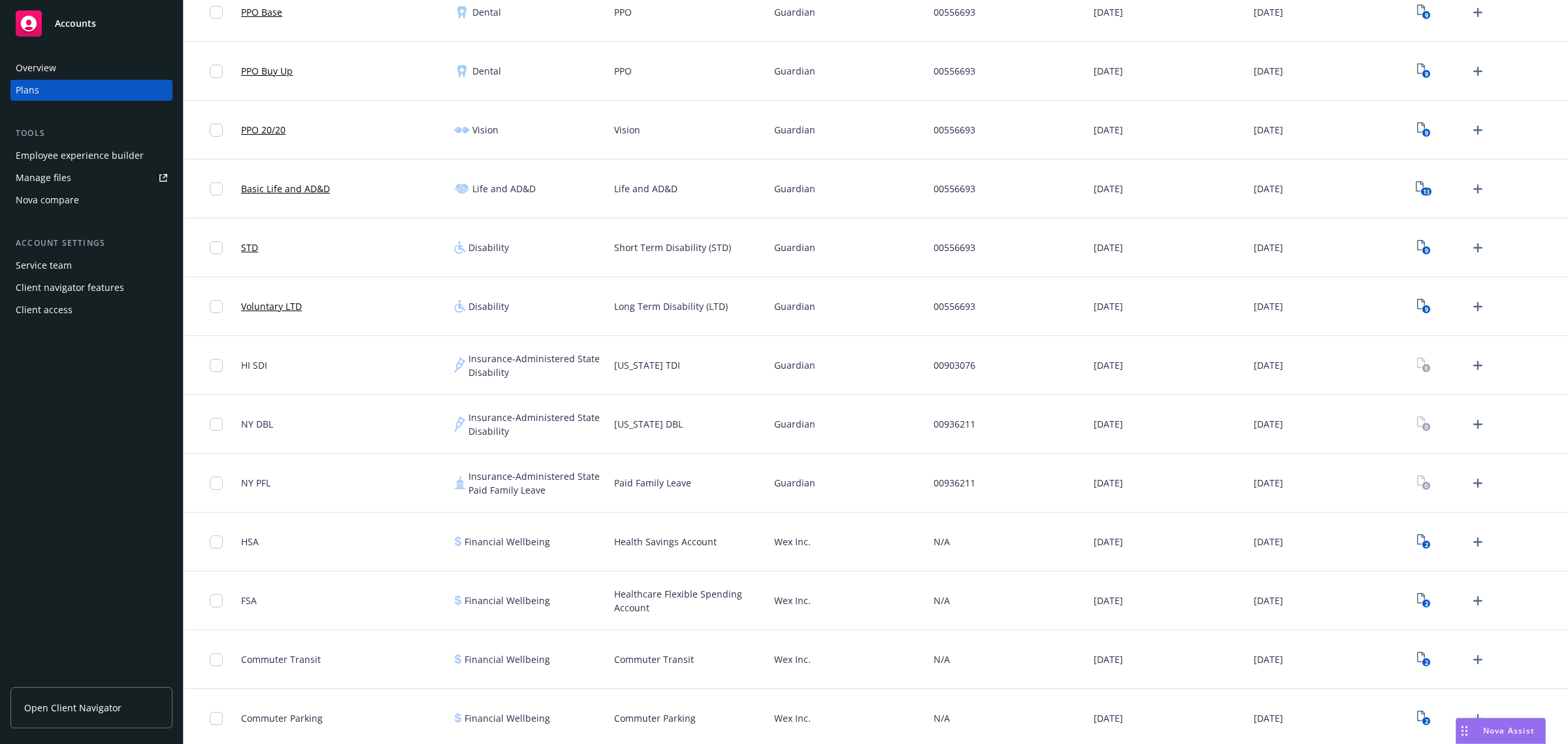
scroll to position [361, 0]
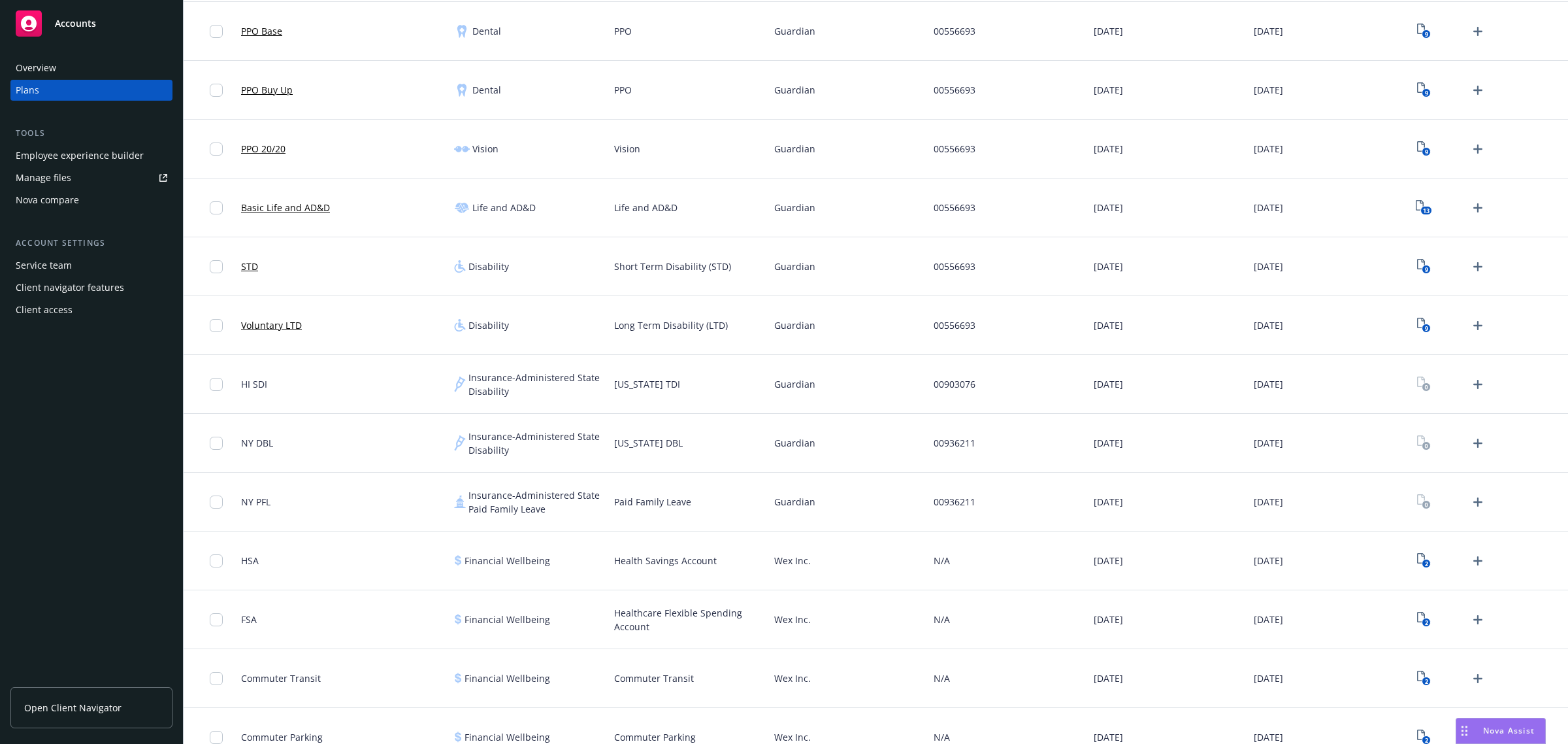
click at [88, 694] on link "Open Client Navigator" at bounding box center [91, 708] width 162 height 42
